Goal: Task Accomplishment & Management: Use online tool/utility

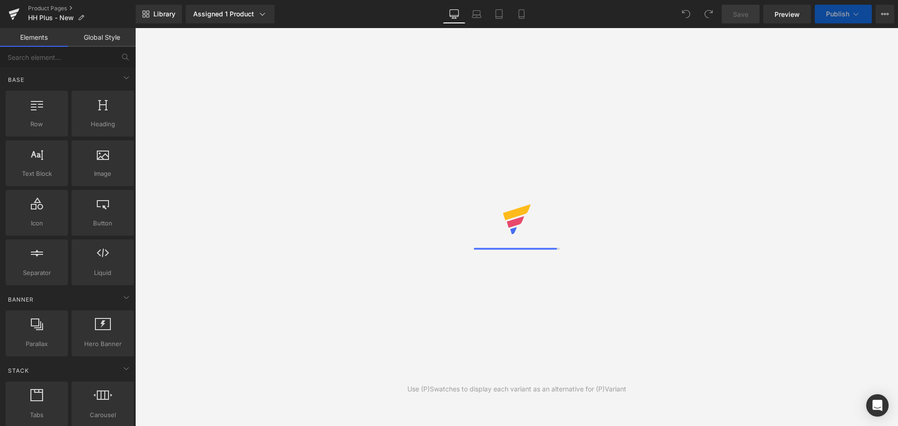
click at [313, 21] on div "Library Assigned 1 Product Product Preview New Hormone Harmony PLUS+ Manage ass…" at bounding box center [517, 14] width 762 height 19
click at [595, 17] on div "Library Assigned 1 Product Product Preview New Hormone Harmony PLUS+ Manage ass…" at bounding box center [517, 14] width 762 height 19
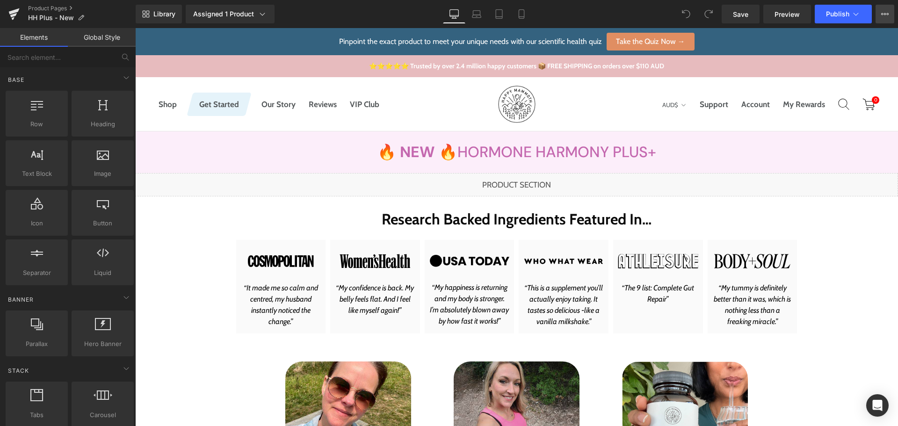
click at [889, 9] on button "View Live Page View with current Template Save Template to Library Schedule Pub…" at bounding box center [885, 14] width 19 height 19
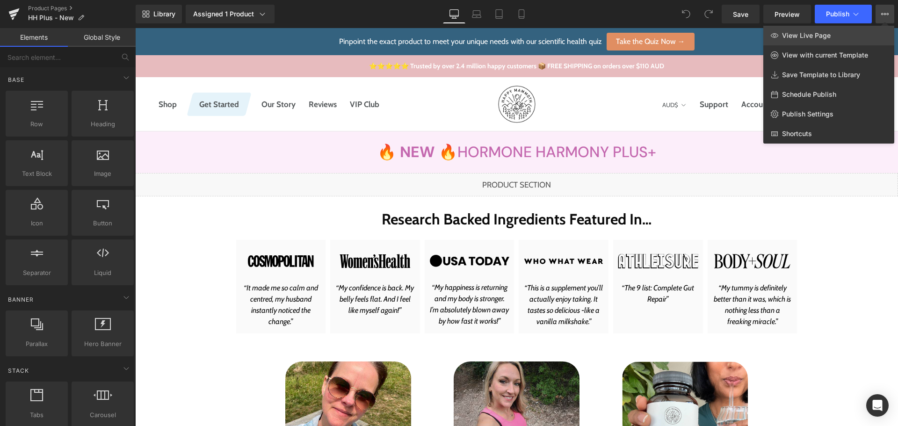
click at [817, 36] on span "View Live Page" at bounding box center [806, 35] width 49 height 8
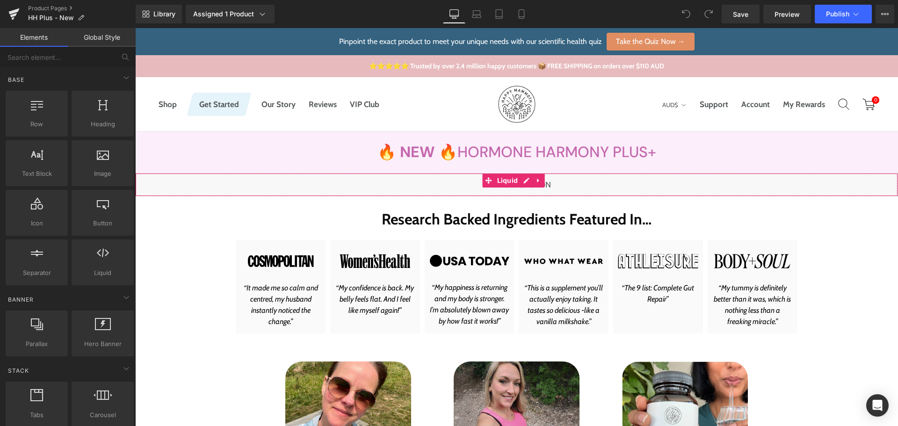
click at [527, 181] on div "Liquid" at bounding box center [516, 184] width 763 height 23
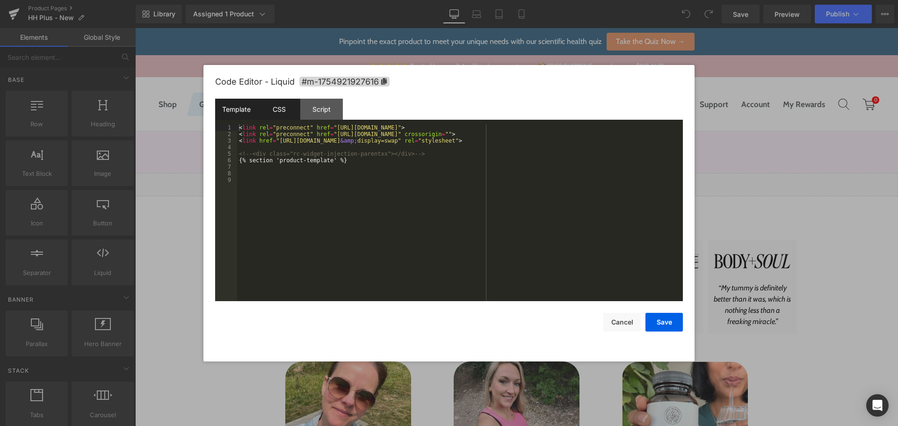
click at [283, 104] on div "CSS" at bounding box center [279, 109] width 43 height 21
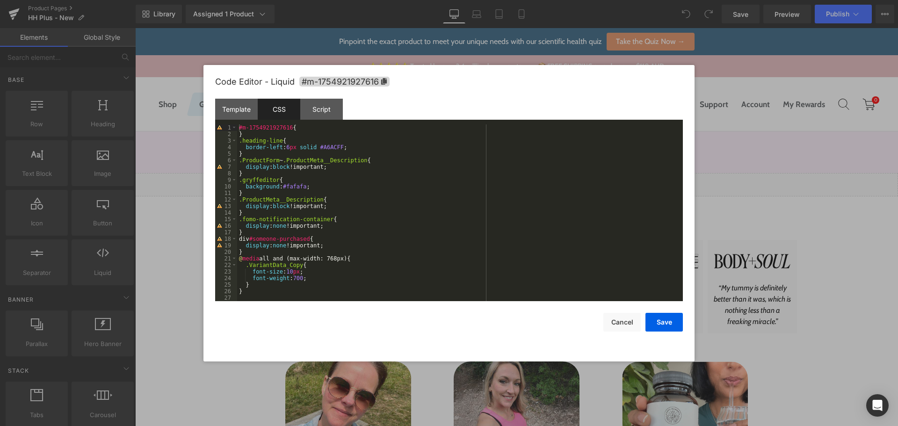
click at [255, 253] on div "#m-1754921927616 { } .heading-line { border-left : 6 px solid #A6ACFF ; } .Prod…" at bounding box center [460, 219] width 446 height 190
click at [403, 252] on div "#m-1754921927616 { } .heading-line { border-left : 6 px solid #A6ACFF ; } .Prod…" at bounding box center [458, 219] width 442 height 190
click at [669, 320] on button "Save" at bounding box center [663, 322] width 37 height 19
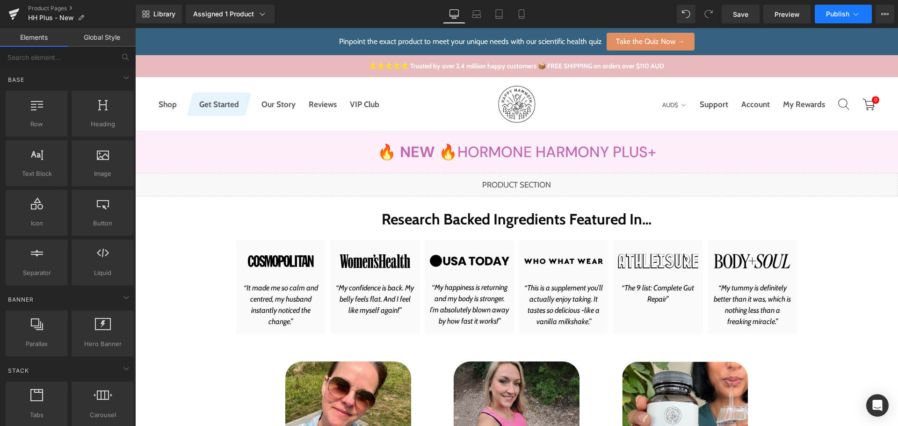
click at [842, 11] on span "Publish" at bounding box center [837, 13] width 23 height 7
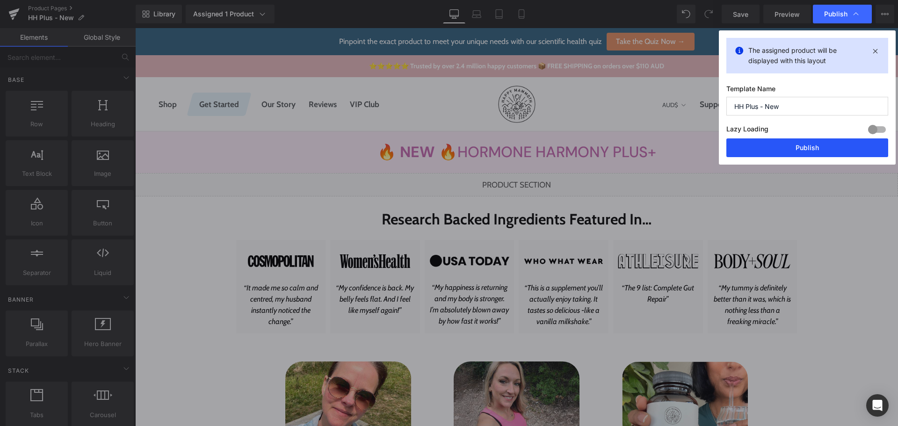
click at [798, 145] on button "Publish" at bounding box center [807, 147] width 162 height 19
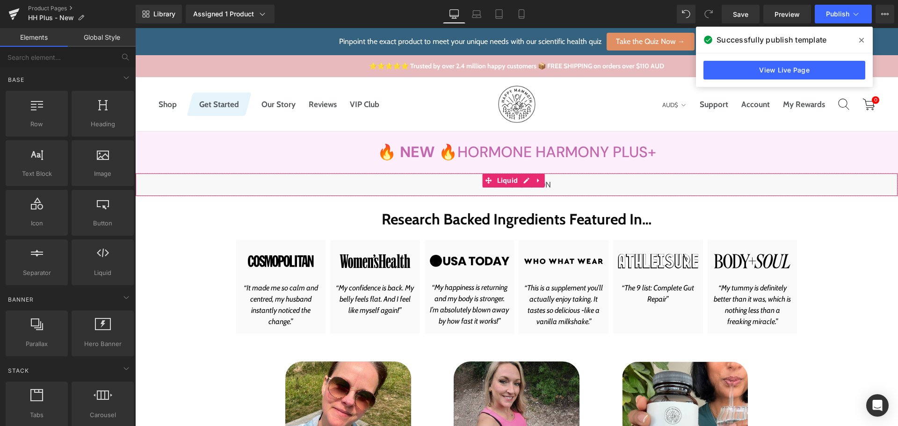
click at [530, 183] on div "Liquid" at bounding box center [516, 184] width 763 height 23
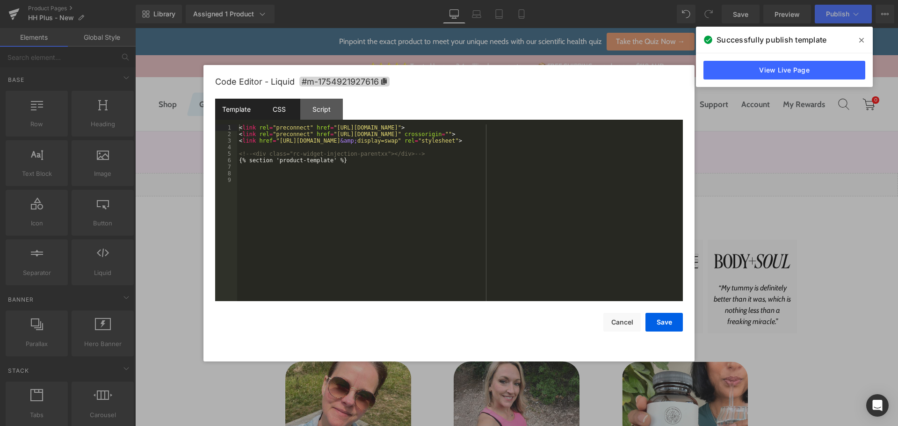
click at [276, 113] on div "CSS" at bounding box center [279, 109] width 43 height 21
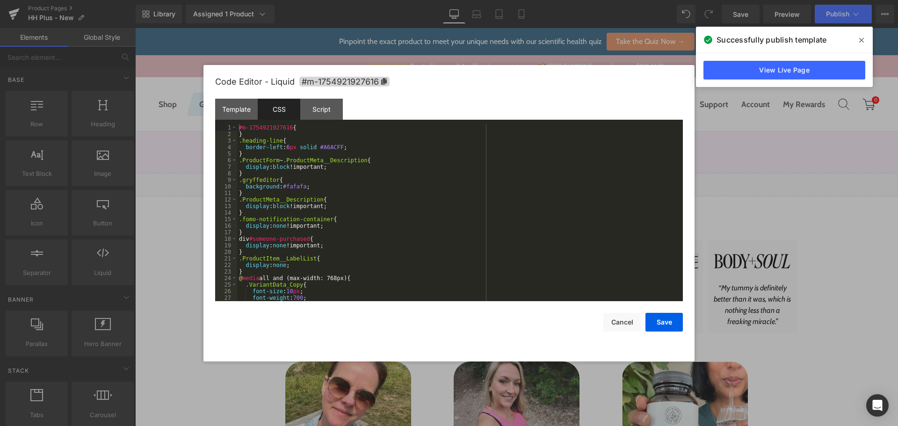
scroll to position [20, 0]
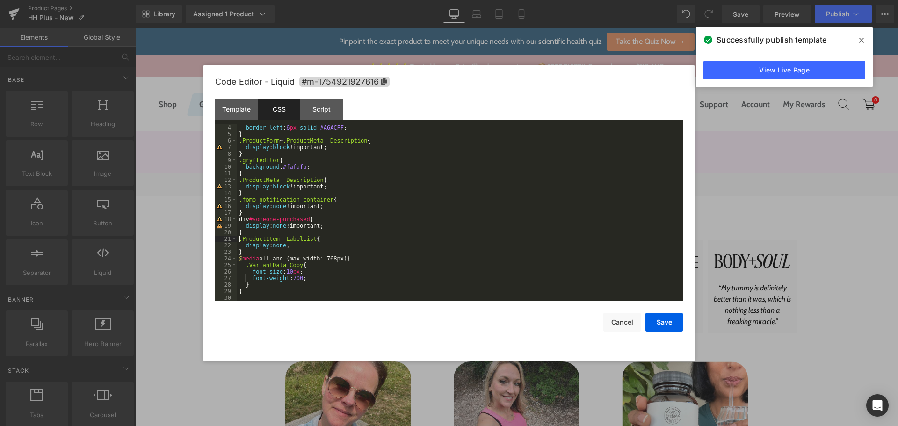
click at [239, 241] on div "border-left : 6 px solid #A6ACFF ; } .ProductForm ~ .ProductMeta__Description {…" at bounding box center [458, 219] width 442 height 190
paste textarea
click at [421, 275] on div "border-left : 6 px solid #A6ACFF ; } .ProductForm ~ .ProductMeta__Description {…" at bounding box center [458, 219] width 442 height 190
click at [671, 324] on button "Save" at bounding box center [663, 322] width 37 height 19
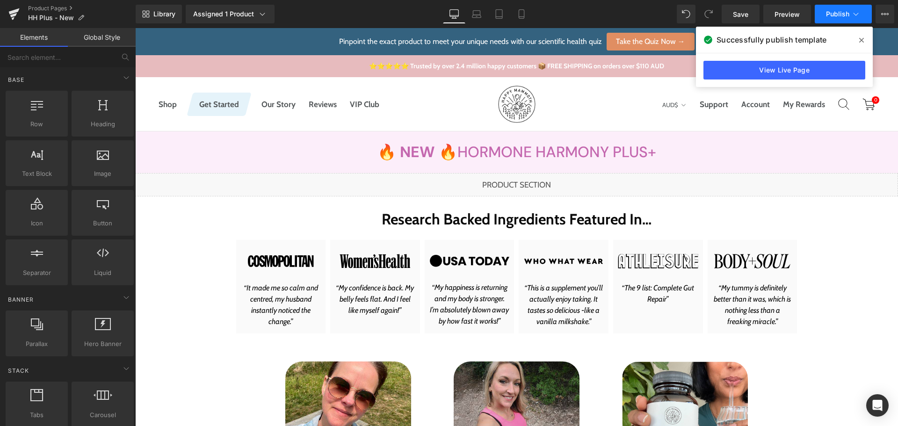
click at [847, 12] on span "Publish" at bounding box center [837, 13] width 23 height 7
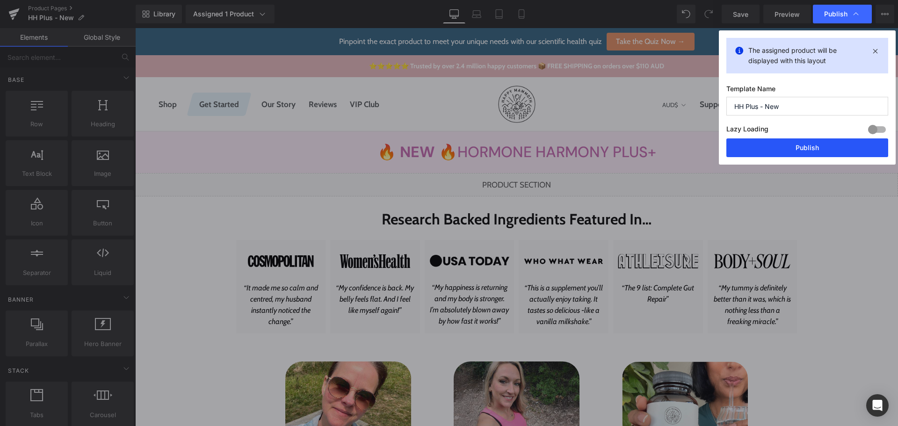
click at [811, 148] on button "Publish" at bounding box center [807, 147] width 162 height 19
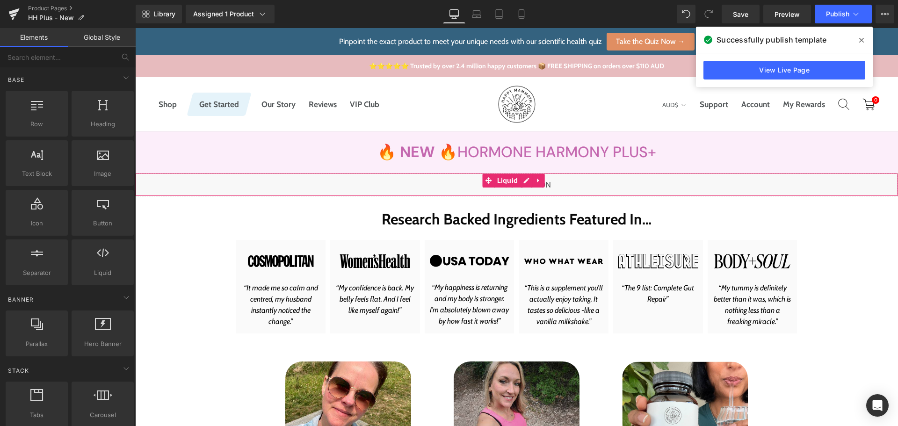
click at [520, 178] on div "Liquid" at bounding box center [516, 184] width 763 height 23
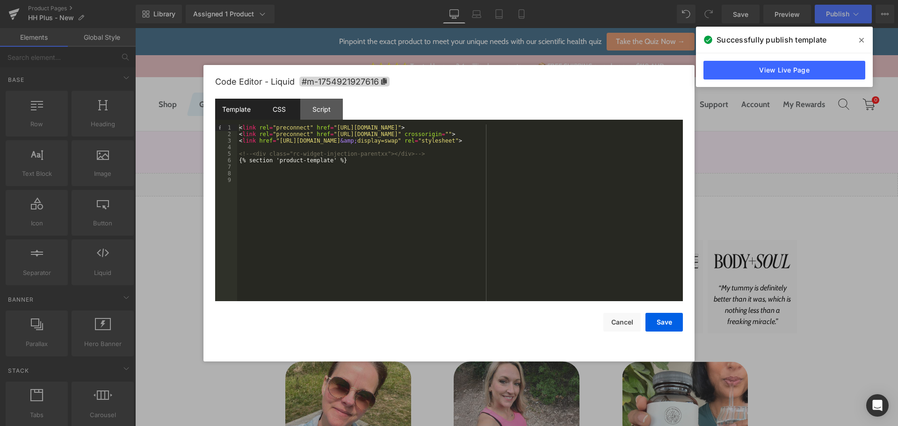
click at [283, 117] on div "CSS" at bounding box center [279, 109] width 43 height 21
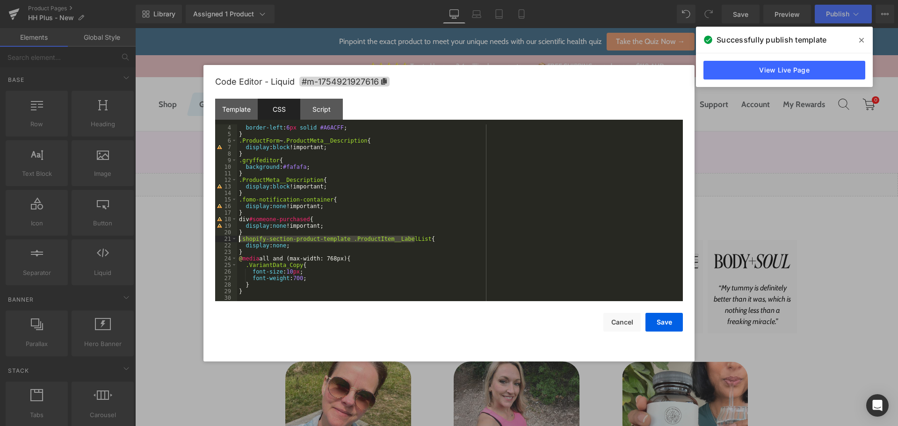
drag, startPoint x: 416, startPoint y: 239, endPoint x: 238, endPoint y: 241, distance: 178.2
click at [238, 241] on div "border-left : 6 px solid #A6ACFF ; } .ProductForm ~ .ProductMeta__Description {…" at bounding box center [458, 219] width 442 height 190
click at [420, 251] on div "border-left : 6 px solid #A6ACFF ; } .ProductForm ~ .ProductMeta__Description {…" at bounding box center [458, 219] width 442 height 190
drag, startPoint x: 667, startPoint y: 326, endPoint x: 666, endPoint y: 316, distance: 10.3
click at [667, 326] on button "Save" at bounding box center [663, 322] width 37 height 19
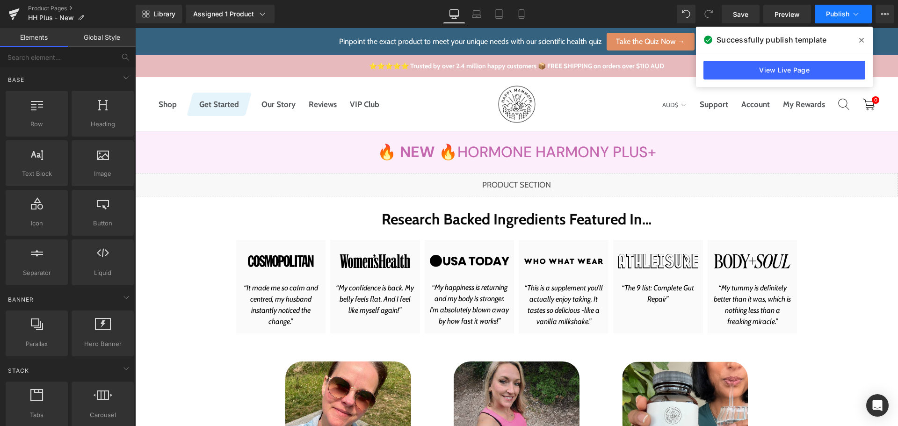
click at [843, 17] on span "Publish" at bounding box center [837, 13] width 23 height 7
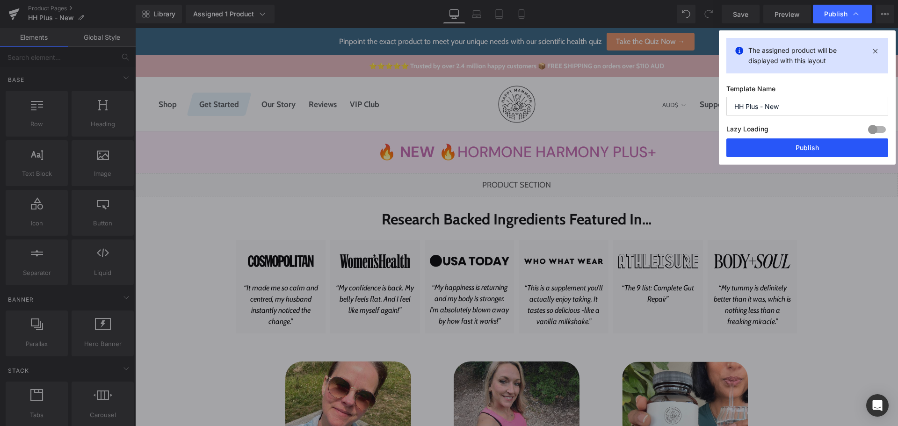
click at [810, 153] on button "Publish" at bounding box center [807, 147] width 162 height 19
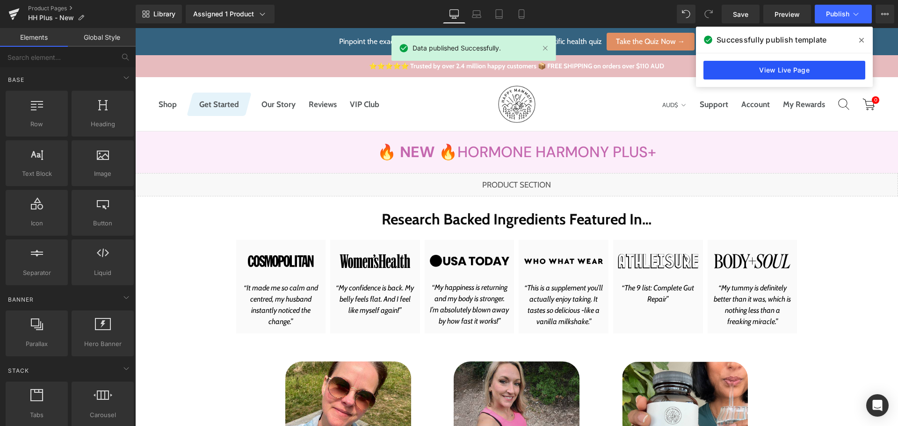
click at [740, 66] on link "View Live Page" at bounding box center [784, 70] width 162 height 19
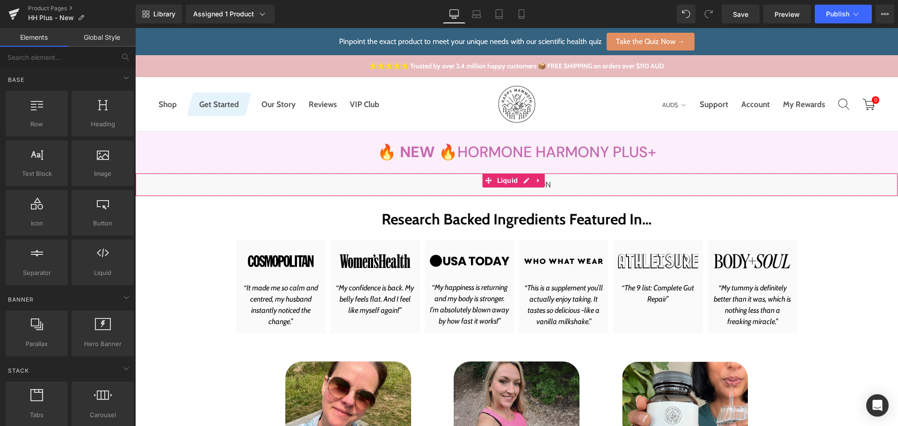
click at [521, 182] on div "Liquid" at bounding box center [516, 184] width 763 height 23
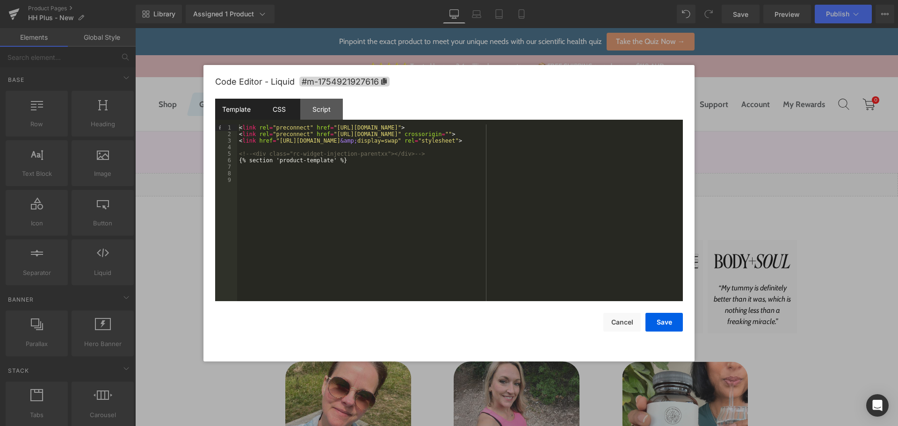
click at [296, 116] on div "CSS" at bounding box center [279, 109] width 43 height 21
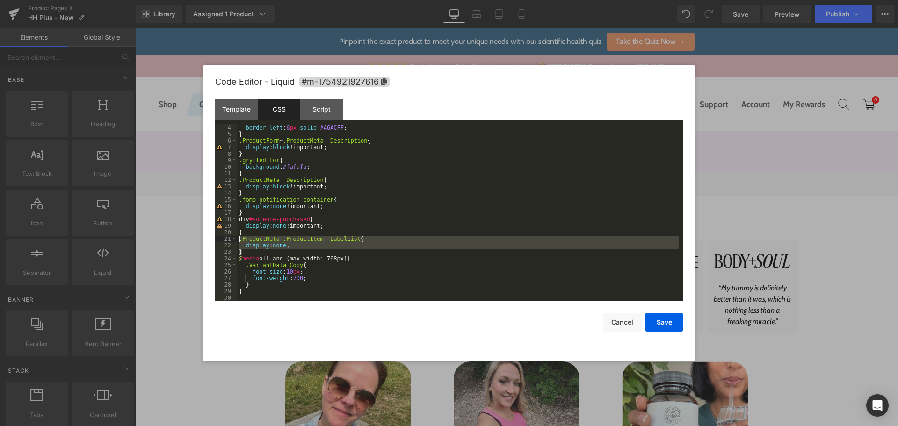
drag, startPoint x: 247, startPoint y: 254, endPoint x: 239, endPoint y: 240, distance: 15.3
click at [239, 240] on div "border-left : 6 px solid #A6ACFF ; } .ProductForm ~ .ProductMeta__Description {…" at bounding box center [458, 219] width 442 height 190
click at [481, 241] on div "border-left : 6 px solid #A6ACFF ; } .ProductForm ~ .ProductMeta__Description {…" at bounding box center [458, 212] width 442 height 177
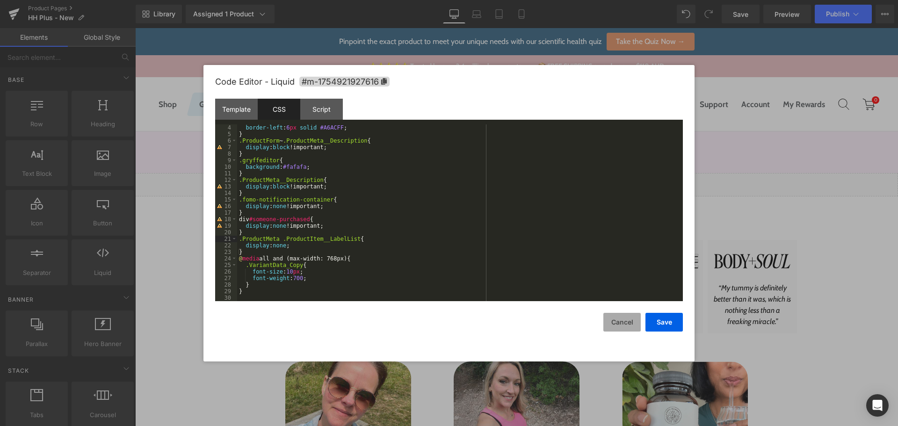
click at [624, 325] on button "Cancel" at bounding box center [621, 322] width 37 height 19
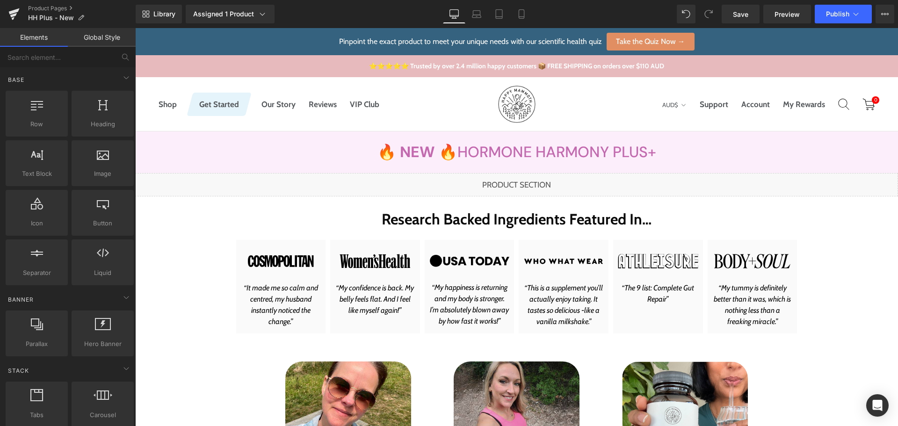
click at [404, 15] on div "Library Assigned 1 Product Product Preview New Hormone Harmony PLUS+ Manage ass…" at bounding box center [517, 14] width 762 height 19
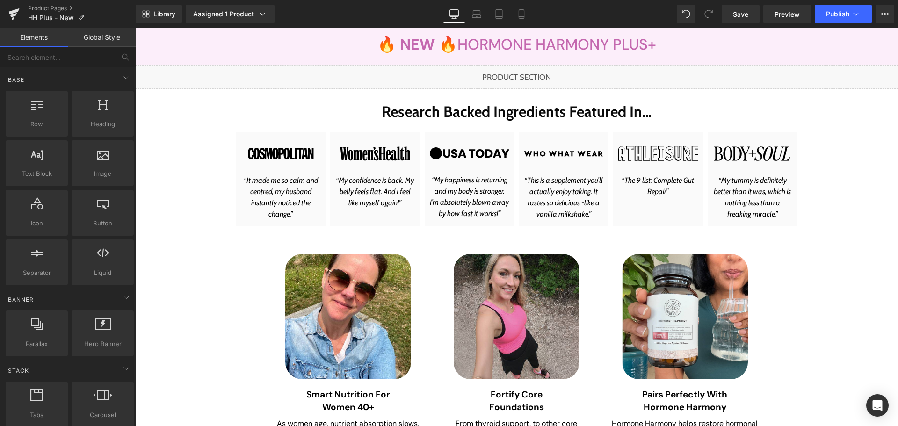
scroll to position [140, 0]
